Goal: Transaction & Acquisition: Purchase product/service

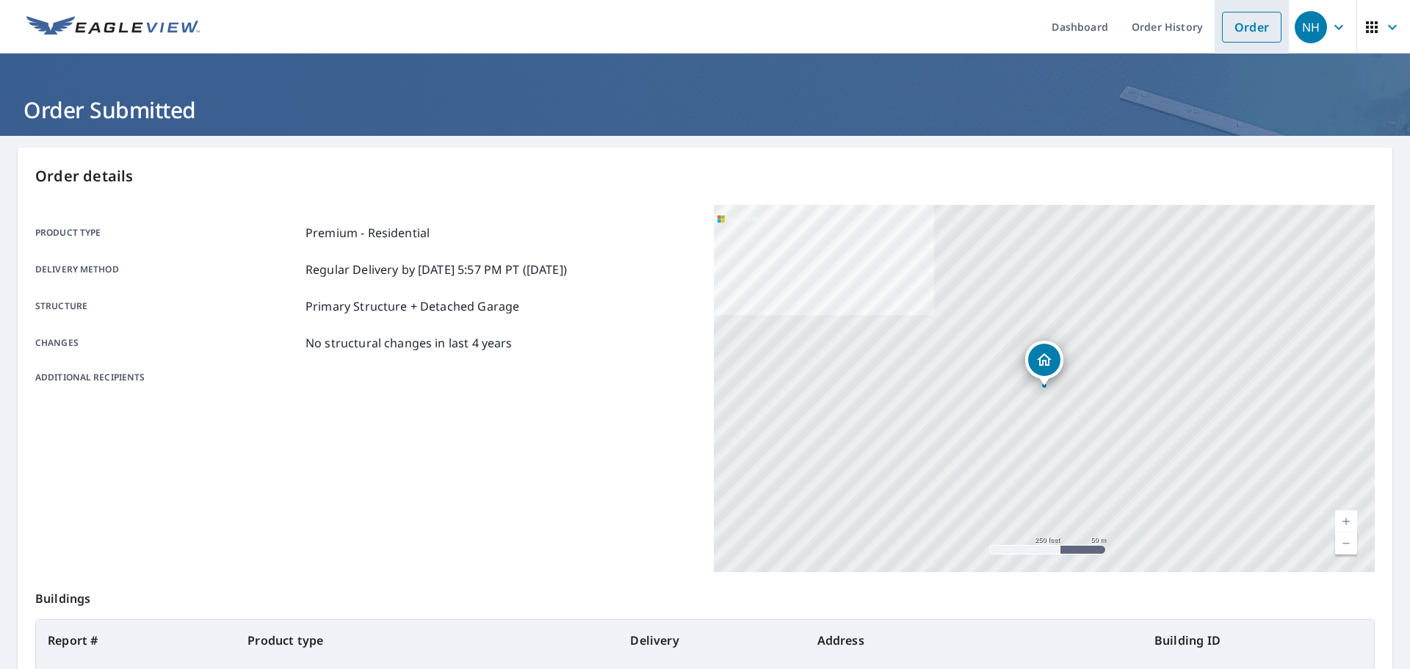
click at [1264, 22] on link "Order" at bounding box center [1252, 27] width 60 height 31
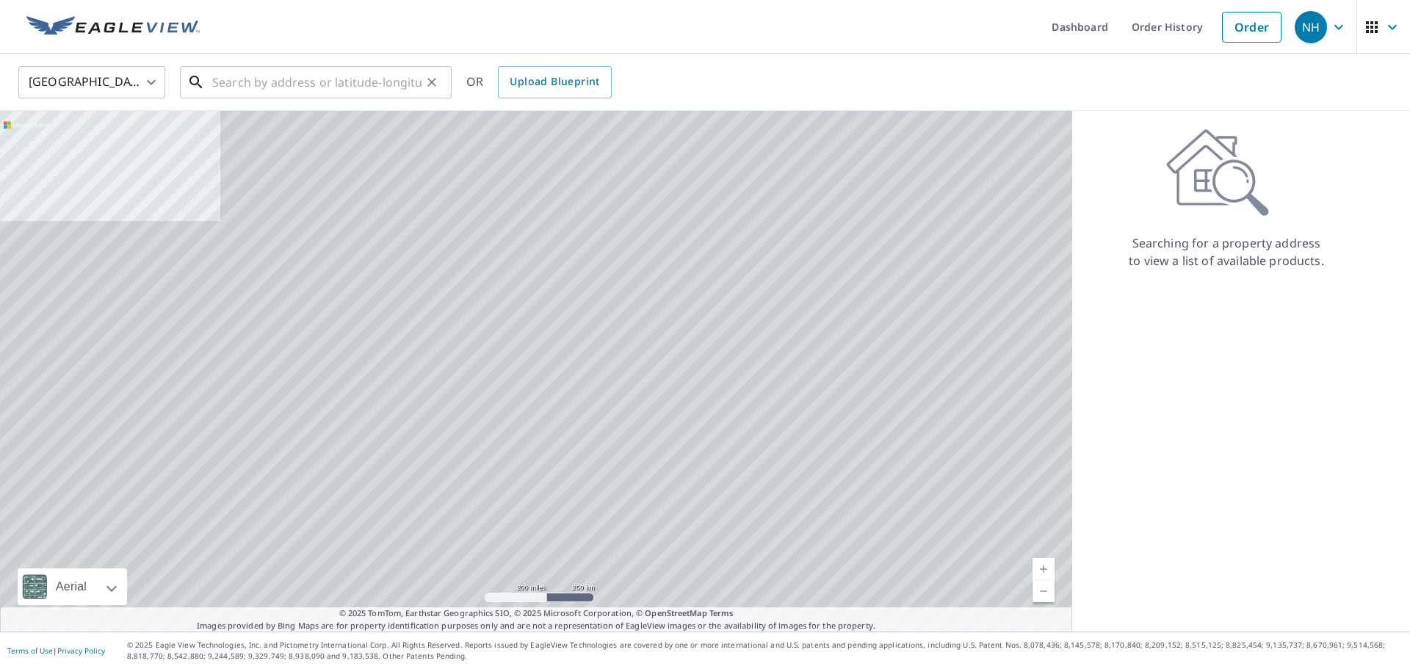
click at [332, 90] on input "text" at bounding box center [316, 82] width 209 height 41
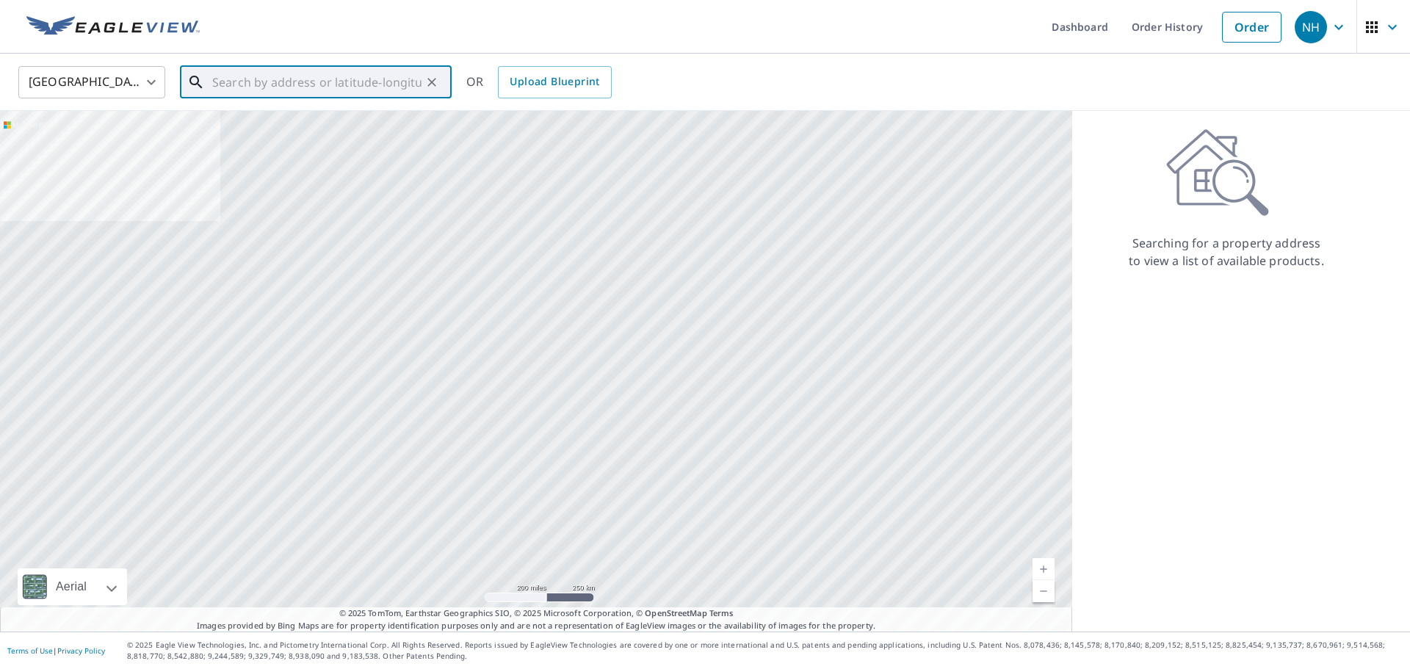
paste input "[STREET_ADDRESS]"
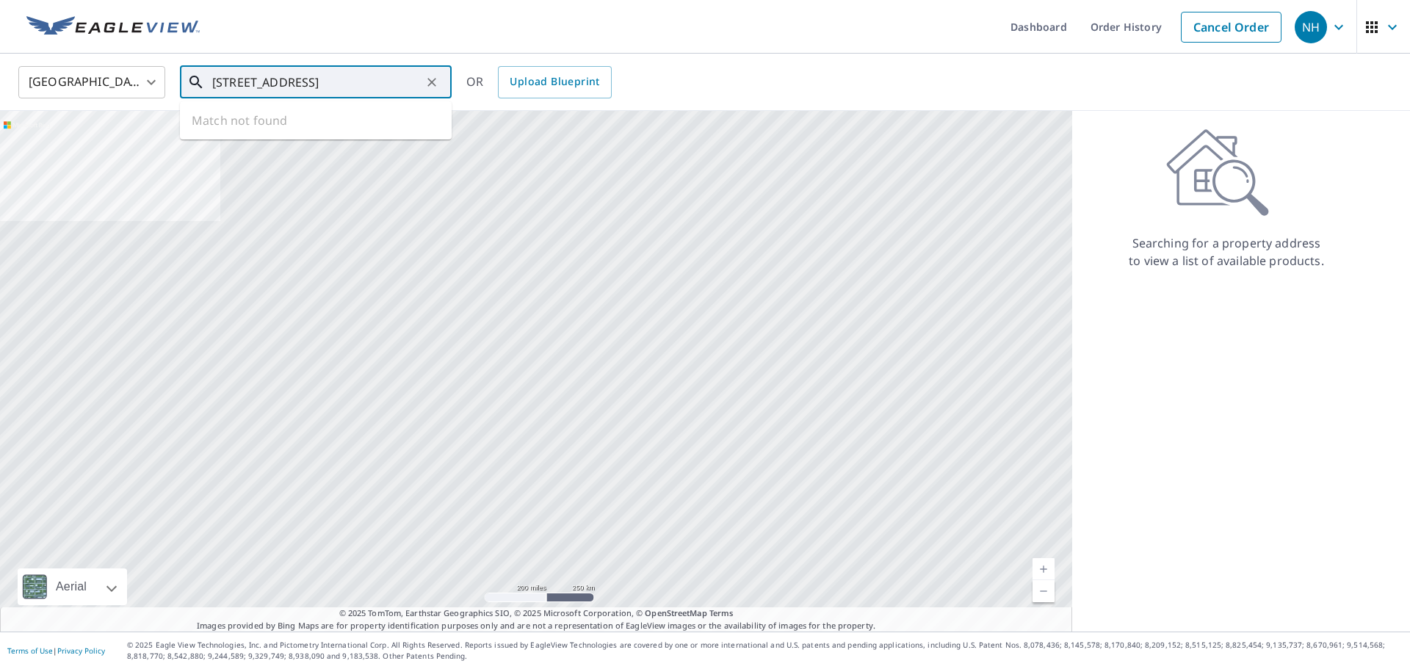
scroll to position [0, 58]
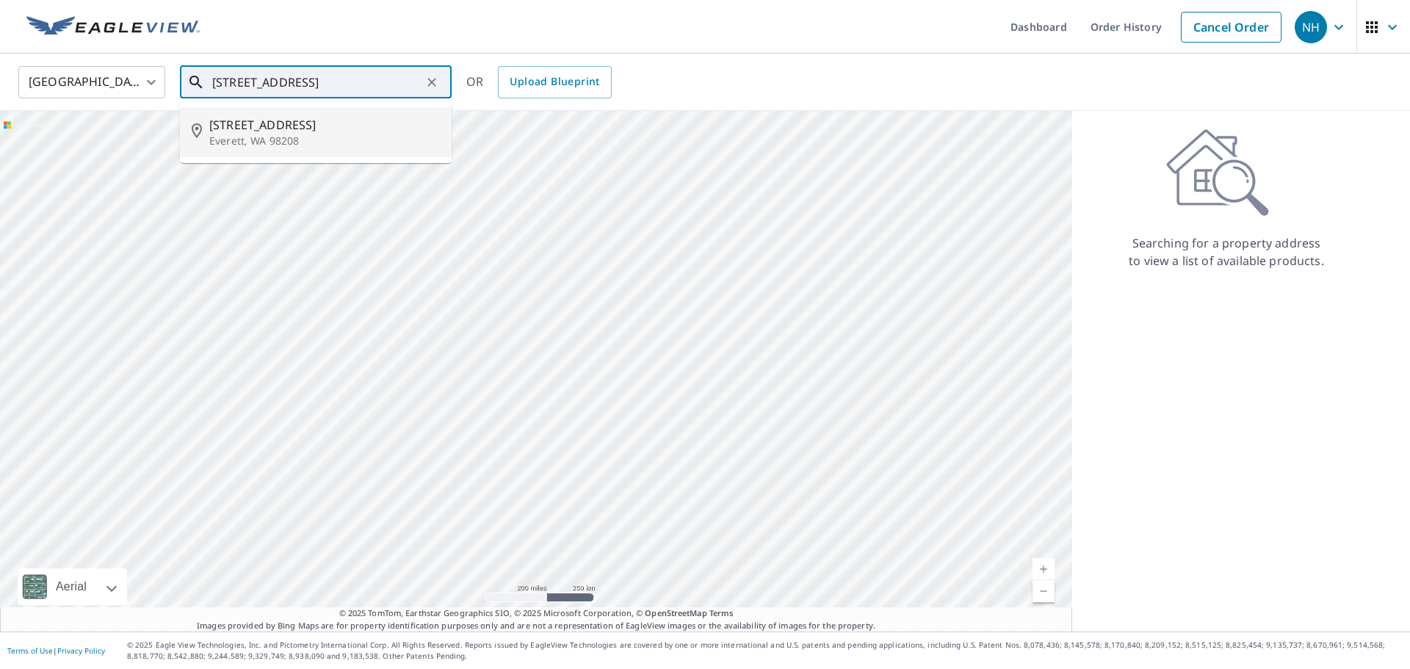
click at [363, 118] on span "[STREET_ADDRESS]" at bounding box center [324, 125] width 231 height 18
type input "[STREET_ADDRESS]"
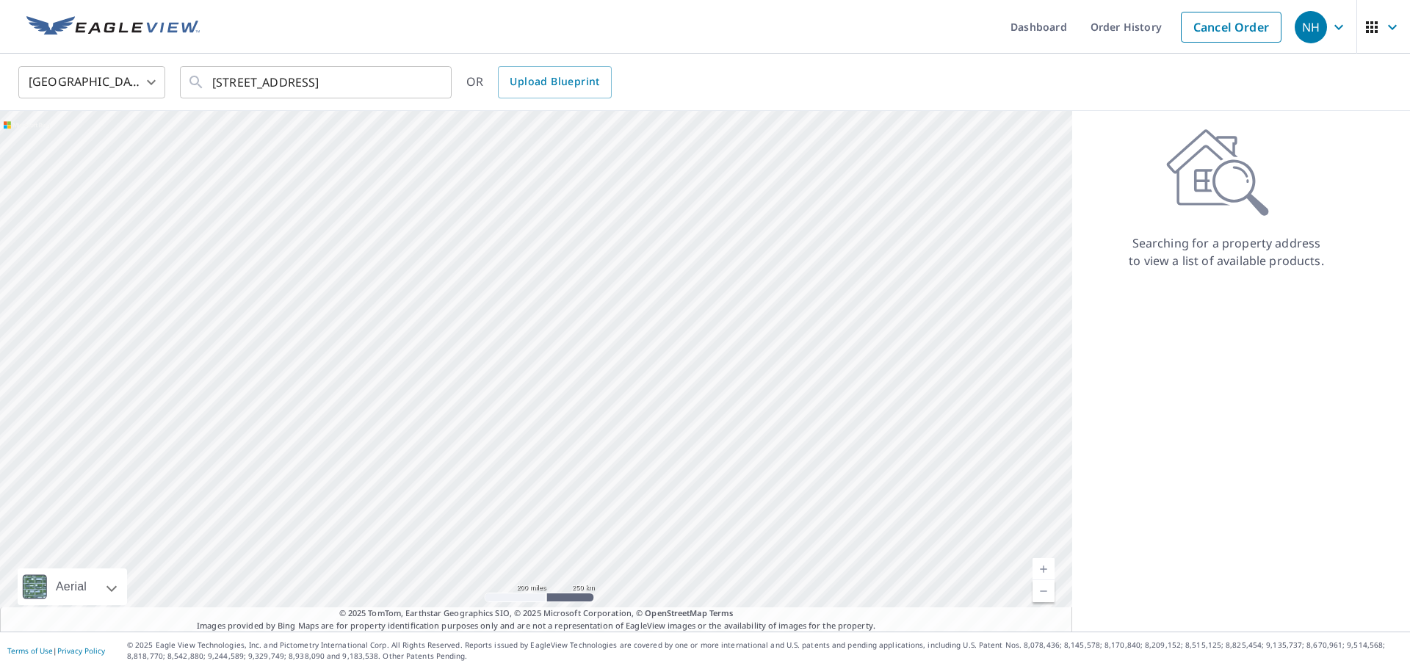
scroll to position [0, 0]
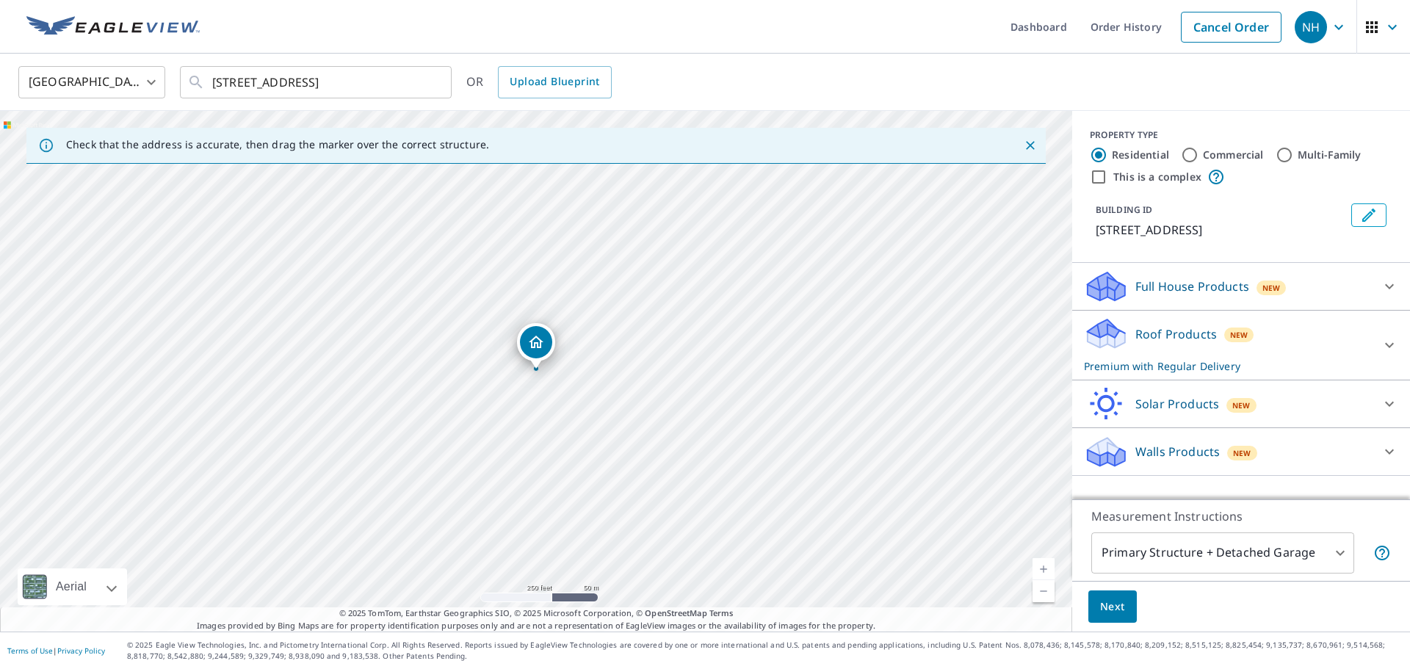
click at [1100, 606] on span "Next" at bounding box center [1112, 607] width 25 height 18
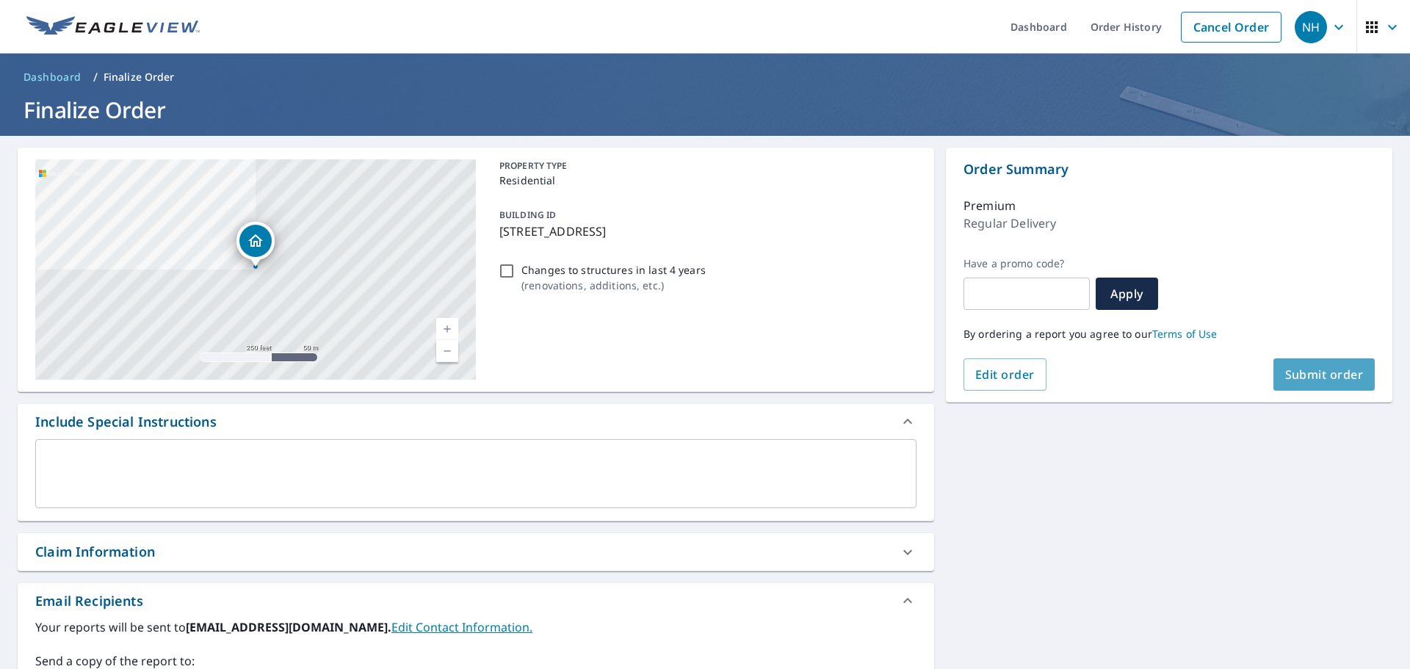
click at [1326, 383] on button "Submit order" at bounding box center [1325, 374] width 102 height 32
checkbox input "true"
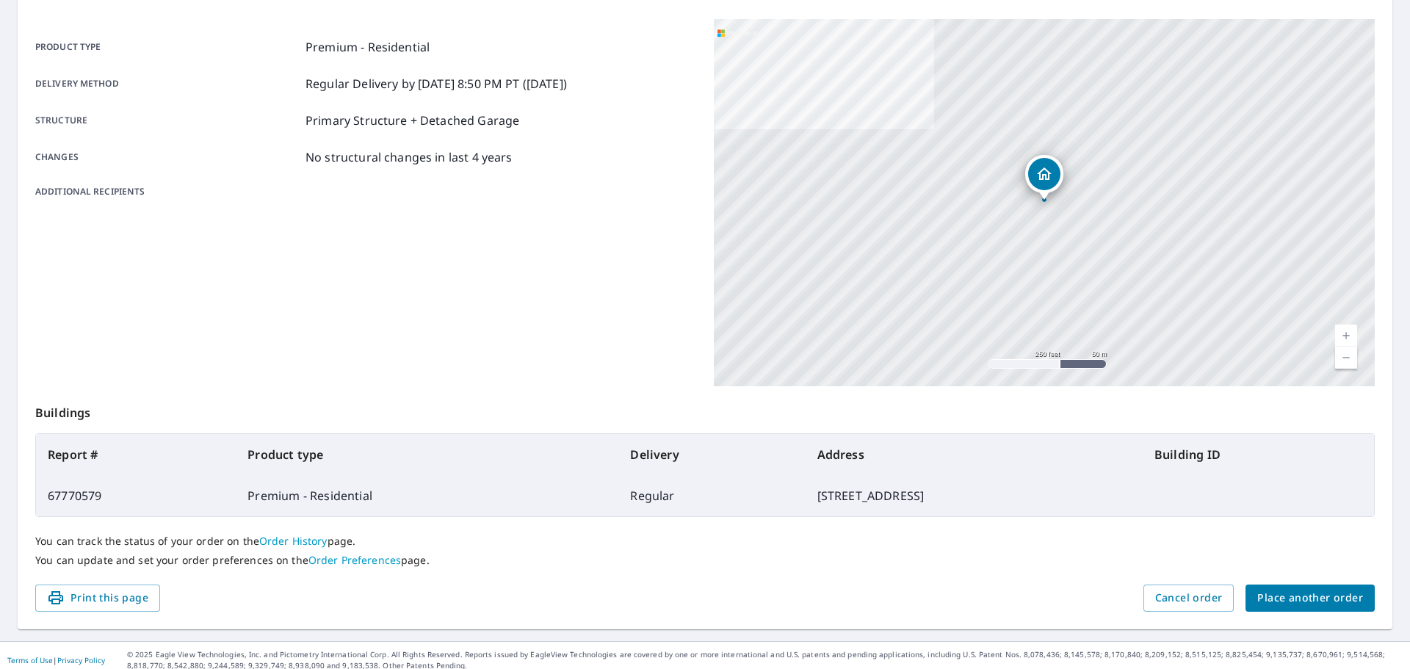
scroll to position [195, 0]
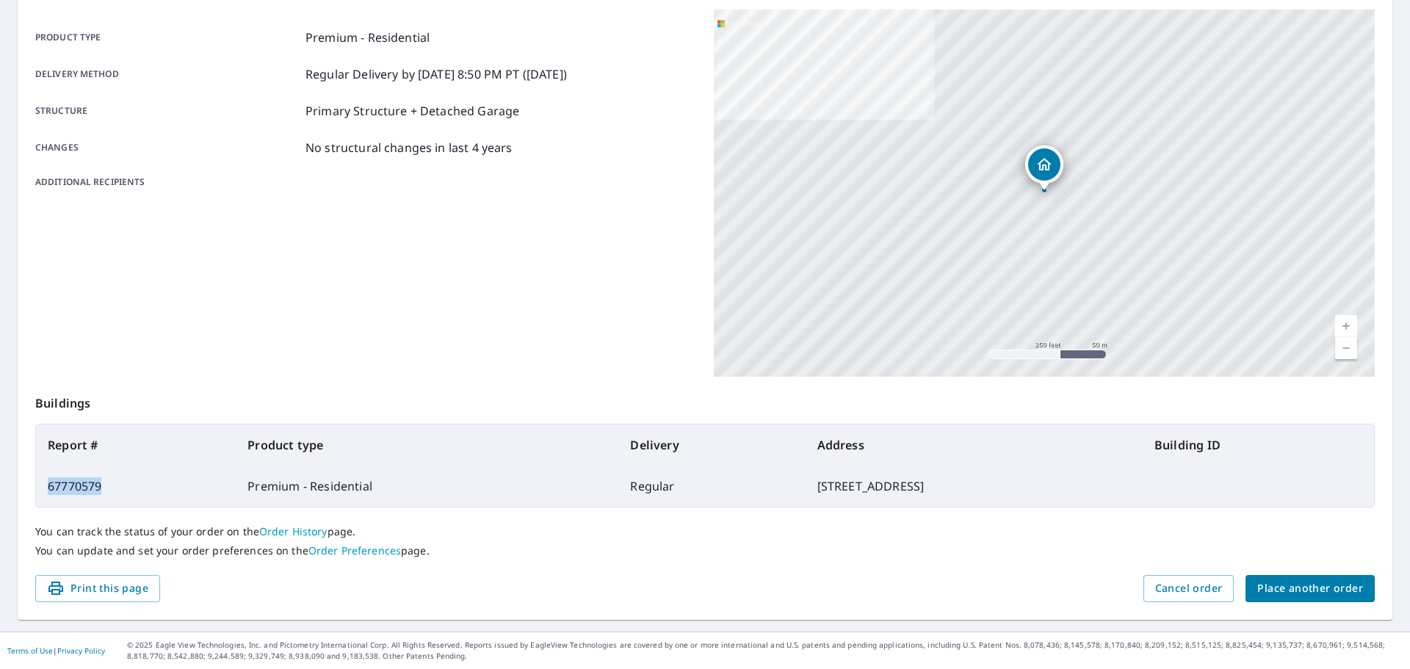
drag, startPoint x: 110, startPoint y: 482, endPoint x: 48, endPoint y: 485, distance: 62.5
click at [48, 485] on td "67770579" at bounding box center [136, 486] width 200 height 41
copy td "67770579"
